Goal: Transaction & Acquisition: Subscribe to service/newsletter

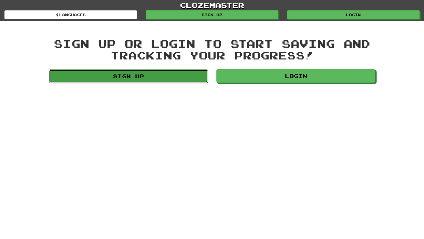
click at [189, 75] on link "Sign up" at bounding box center [128, 76] width 159 height 14
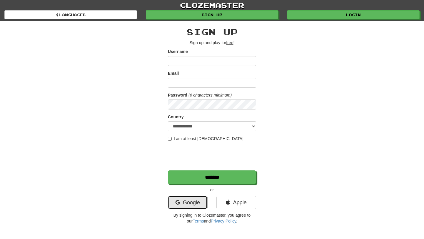
click at [200, 203] on link "Google" at bounding box center [188, 203] width 40 height 14
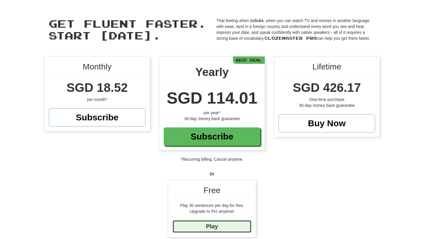
click at [231, 224] on link "Play" at bounding box center [211, 226] width 79 height 13
